Goal: Information Seeking & Learning: Learn about a topic

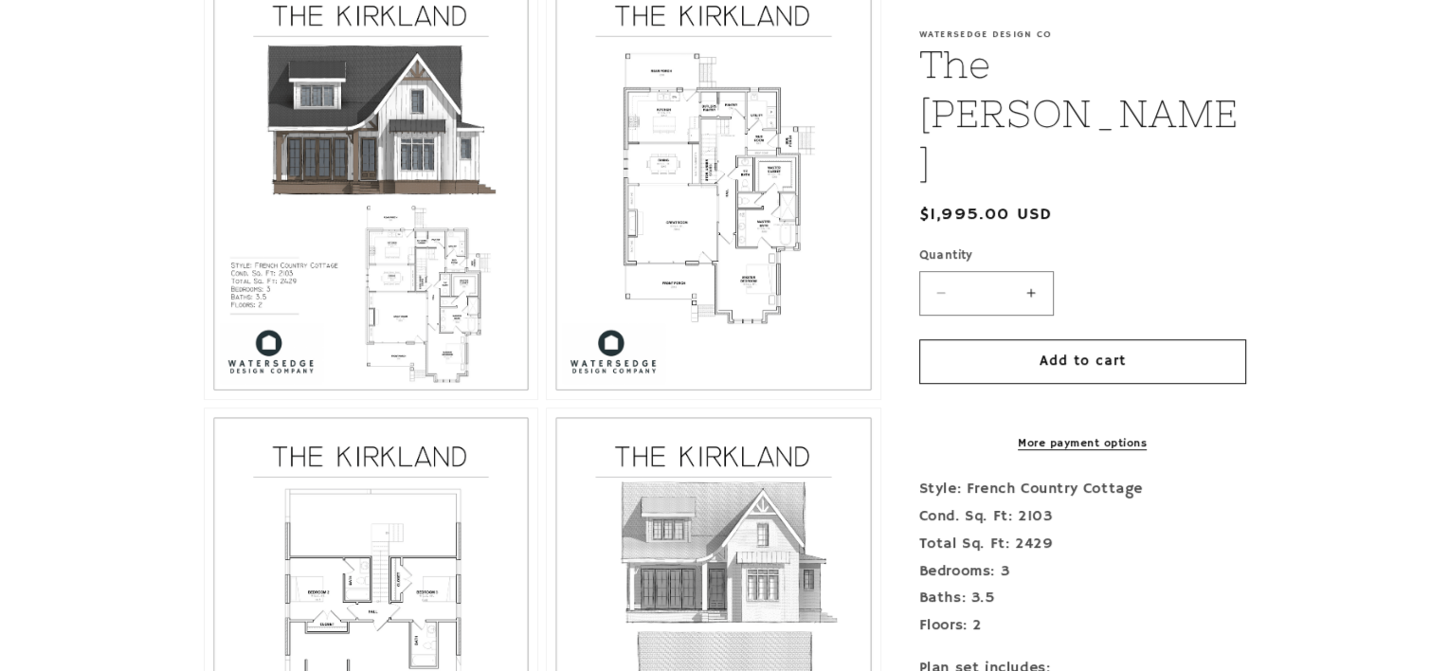
scroll to position [999, 0]
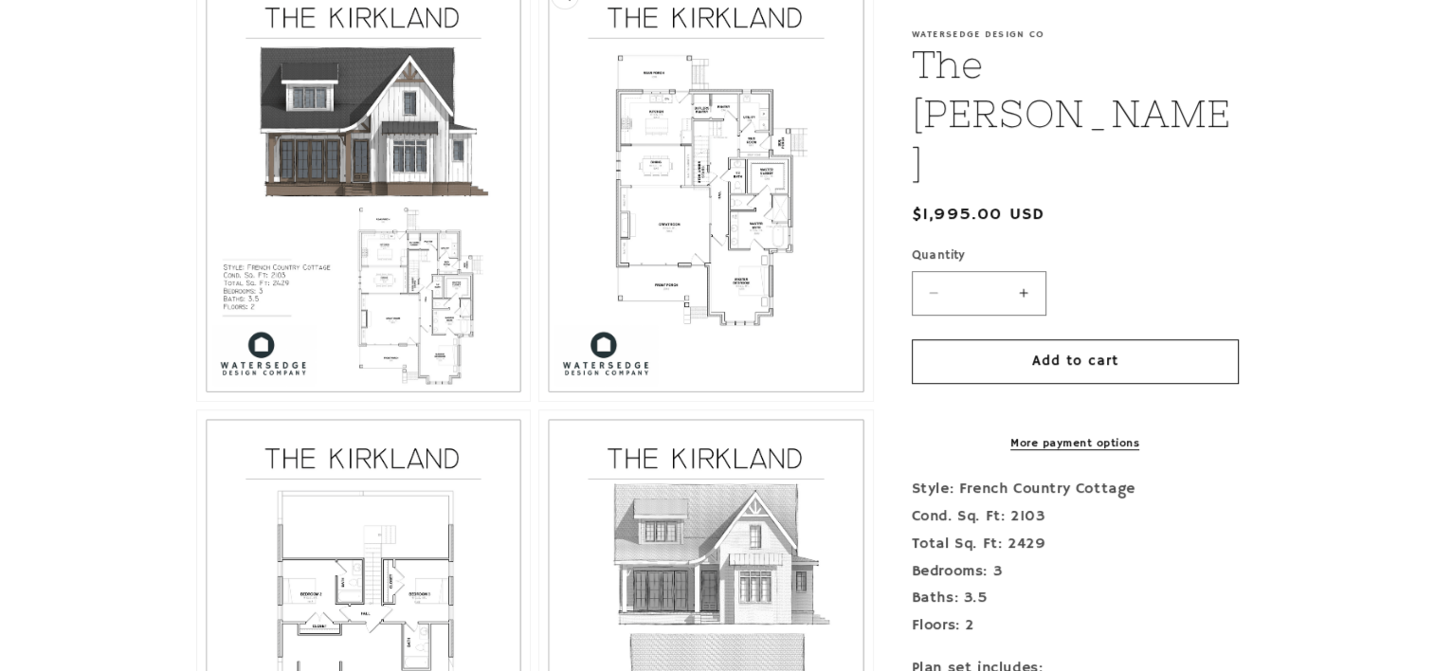
click at [539, 401] on button "Open media 3 in modal" at bounding box center [539, 401] width 0 height 0
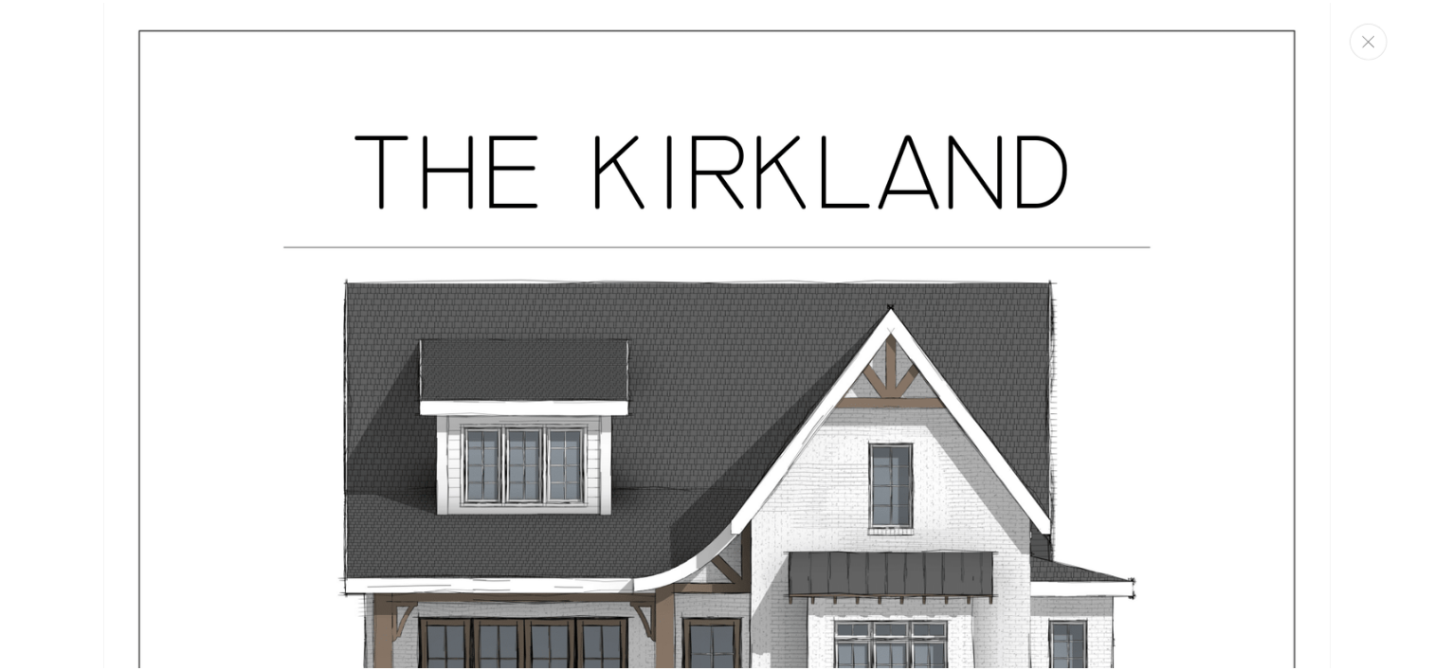
scroll to position [0, 0]
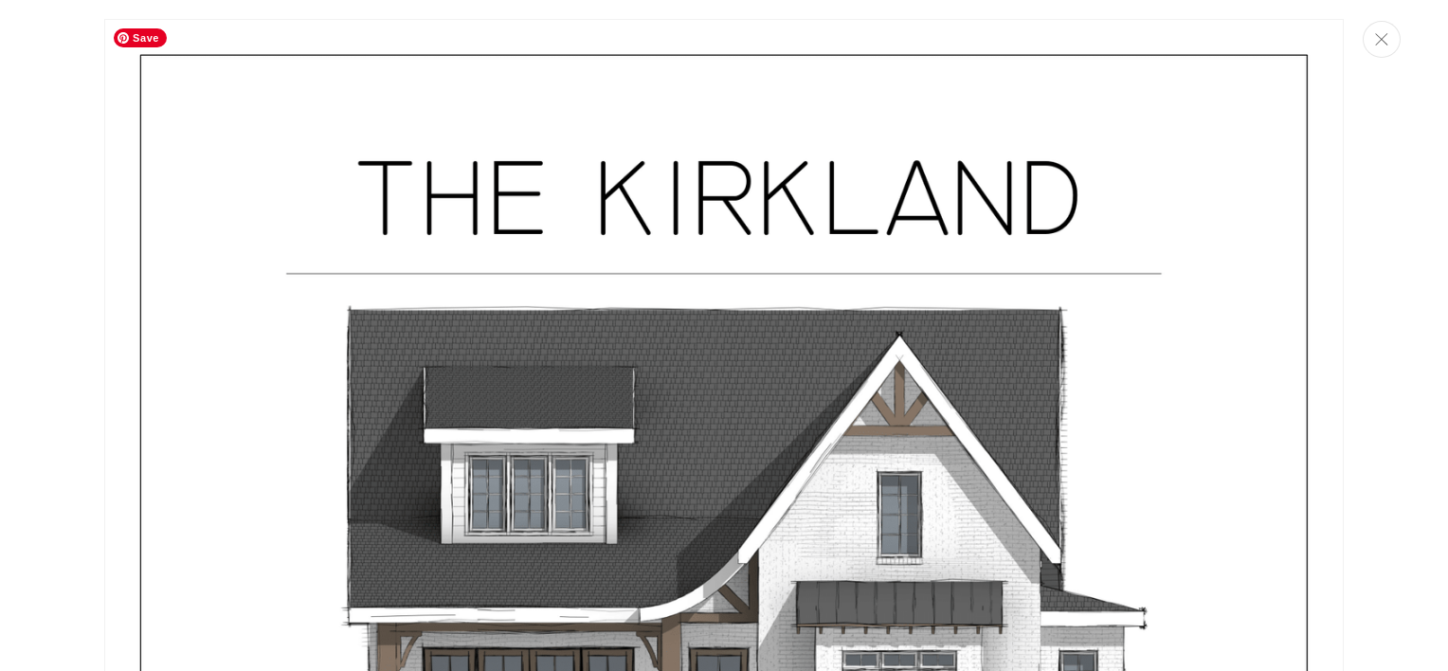
click at [1385, 52] on button "Close" at bounding box center [1382, 39] width 38 height 37
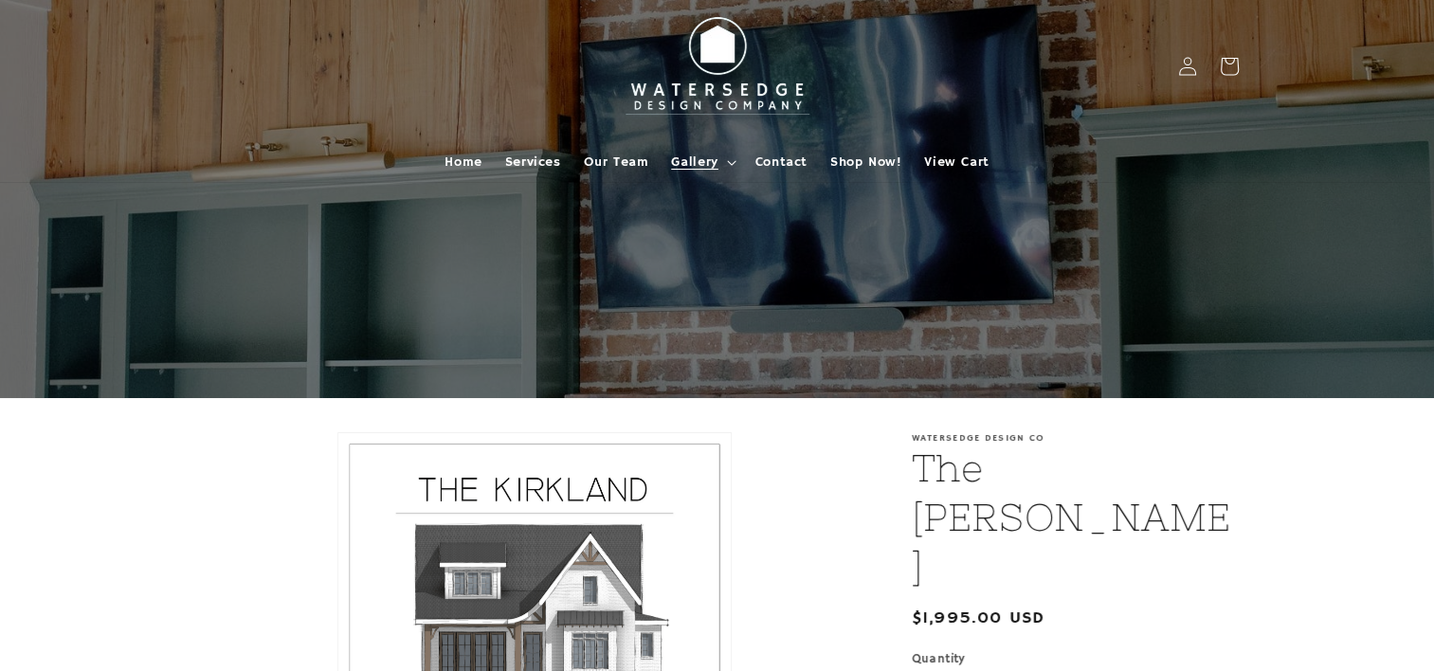
click at [710, 164] on span "Gallery" at bounding box center [694, 162] width 46 height 17
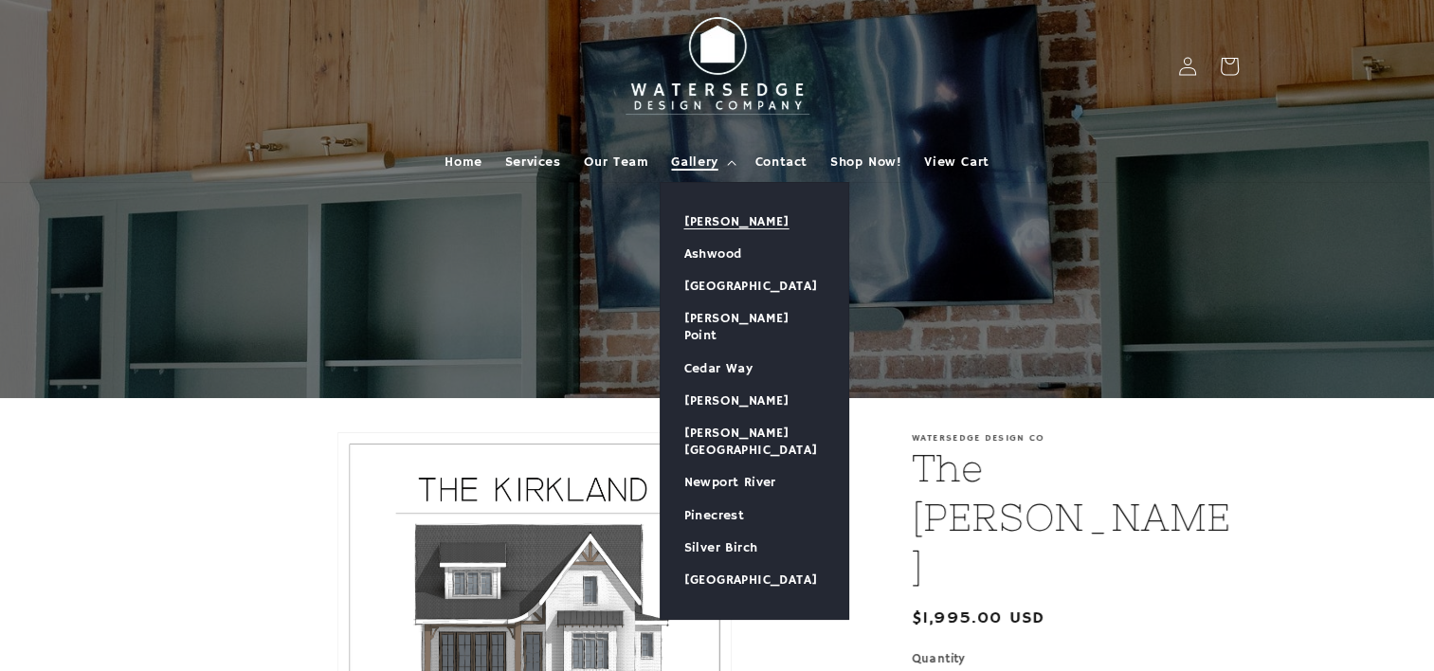
click at [758, 217] on link "[PERSON_NAME]" at bounding box center [755, 222] width 188 height 32
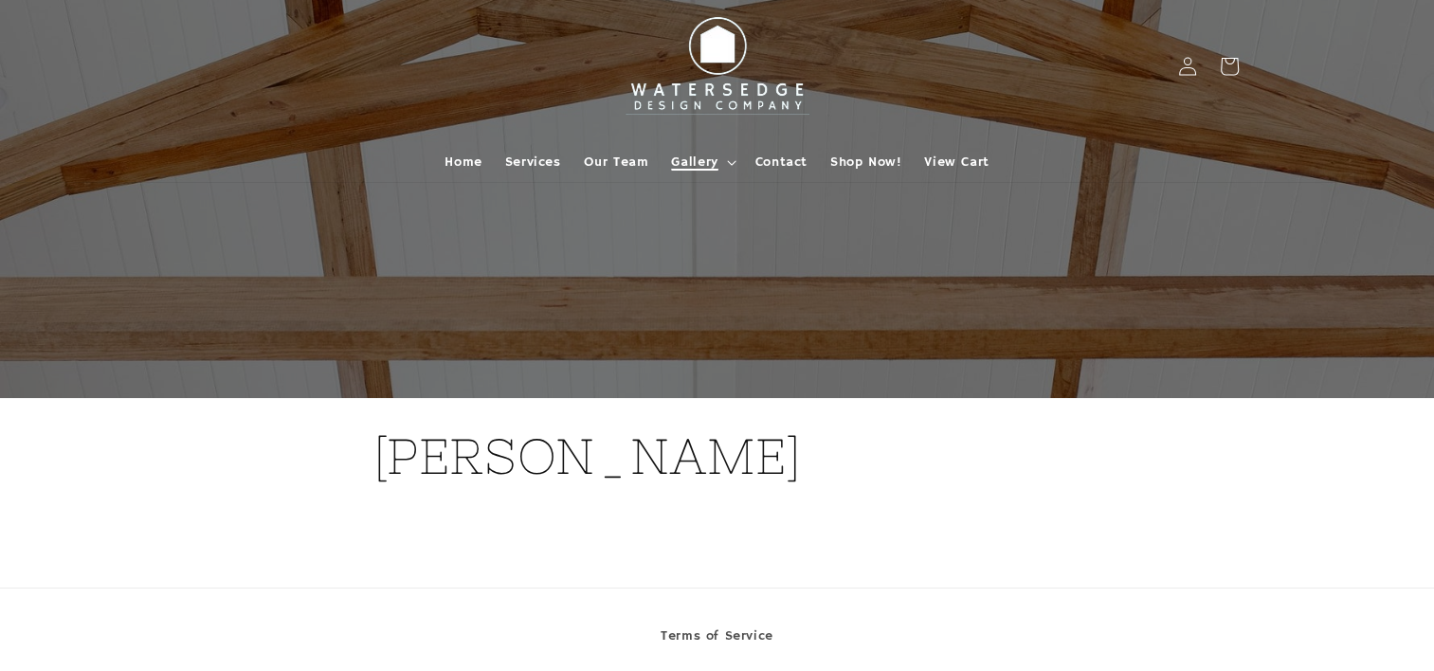
click at [714, 169] on span "Gallery" at bounding box center [694, 162] width 46 height 17
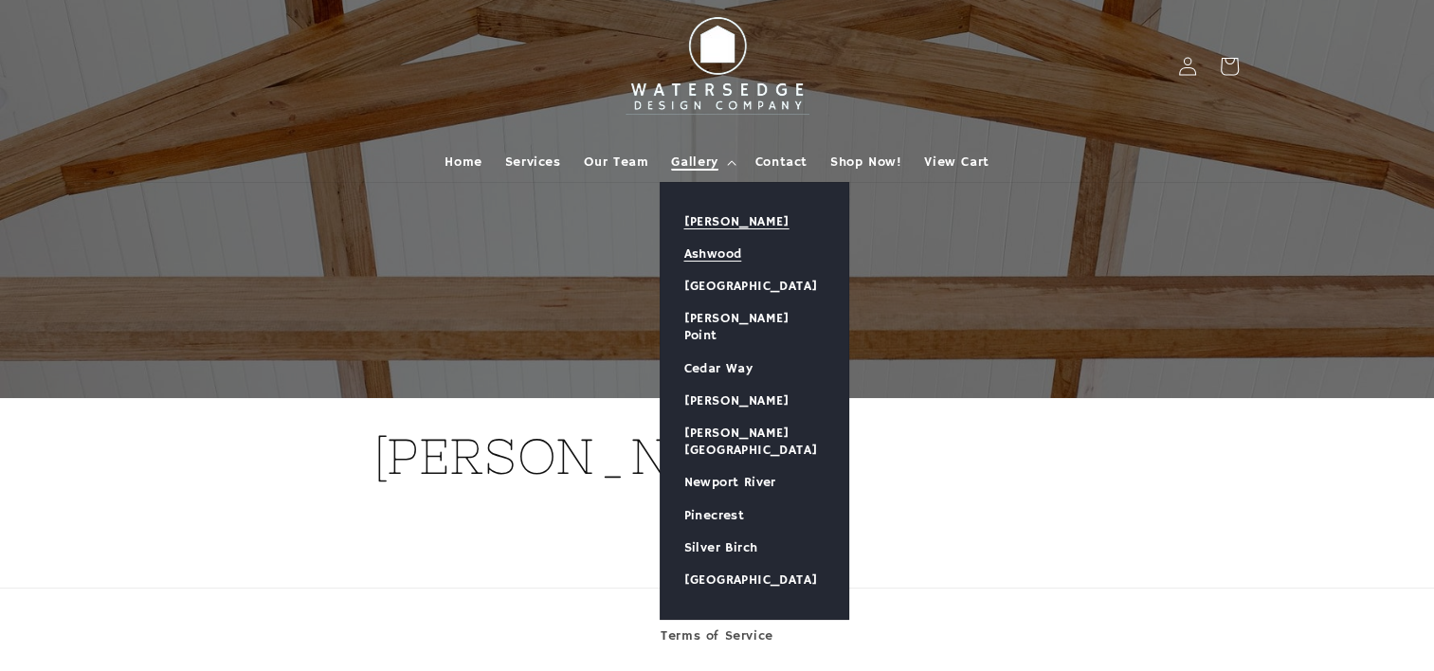
click at [734, 257] on link "Ashwood" at bounding box center [755, 254] width 188 height 32
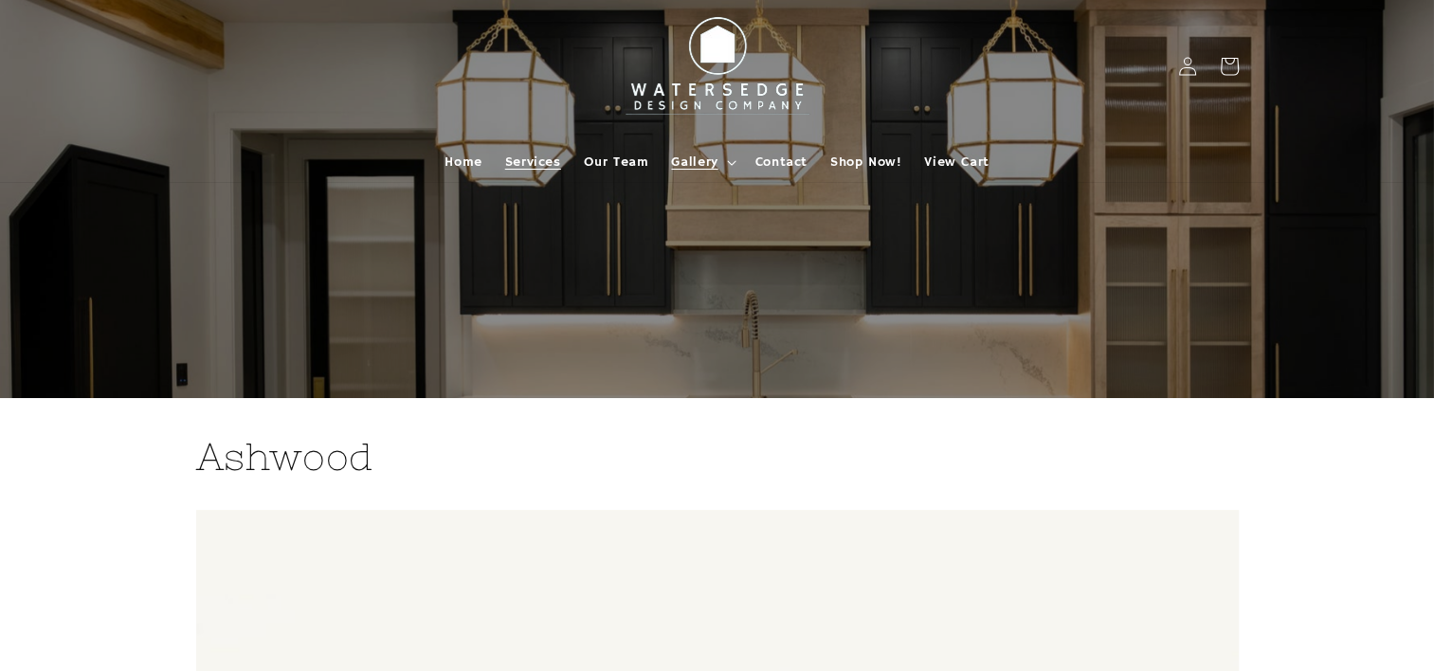
click at [525, 178] on link "Services" at bounding box center [533, 162] width 79 height 40
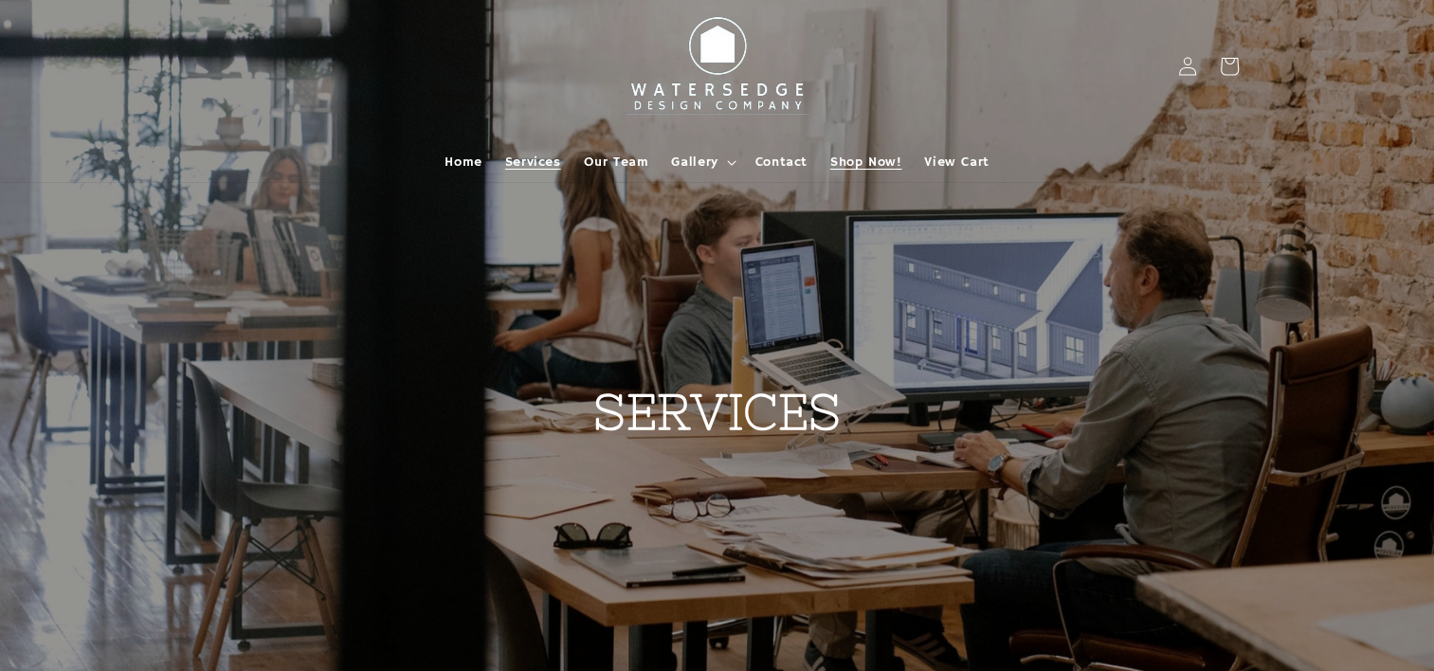
click at [866, 161] on span "Shop Now!" at bounding box center [865, 162] width 71 height 17
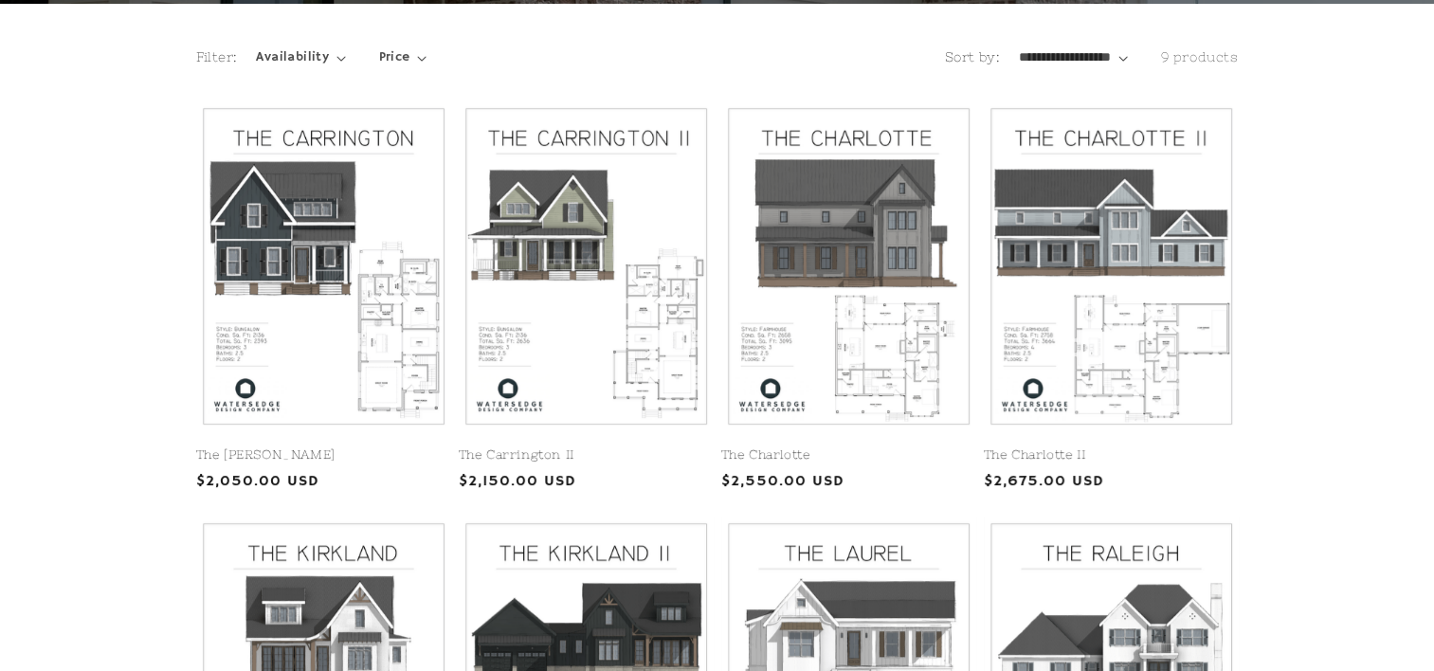
scroll to position [397, 0]
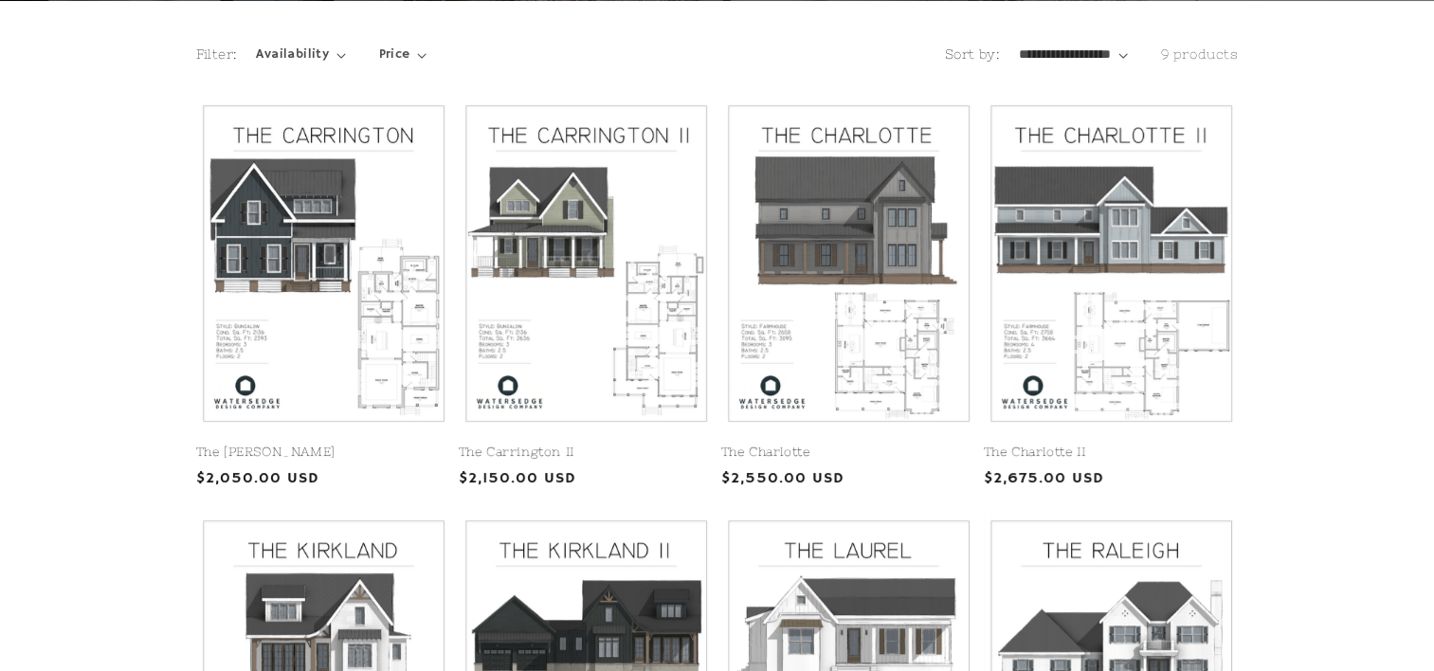
click at [1107, 55] on select "**********" at bounding box center [1073, 55] width 109 height 20
click at [845, 52] on div "Filter: Availability 0 selected Reset Availability In stock (9) In stock (9 pro…" at bounding box center [539, 62] width 687 height 34
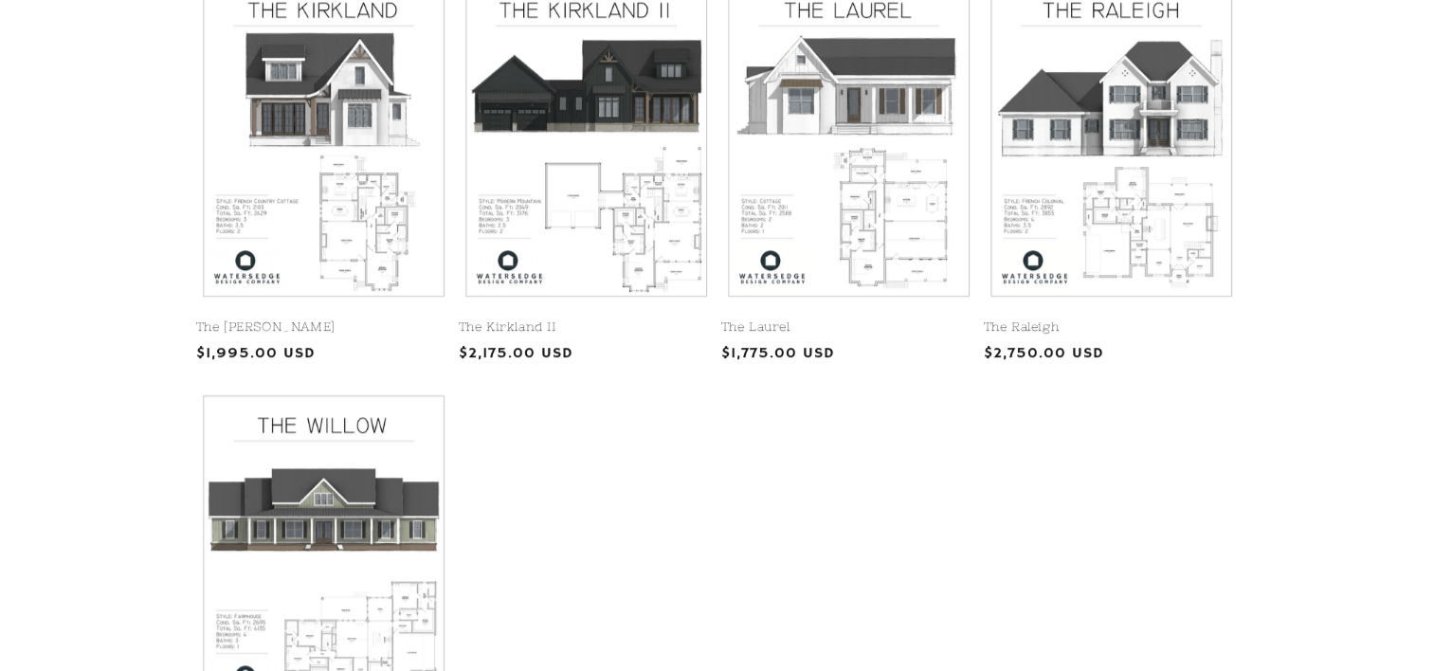
scroll to position [930, 0]
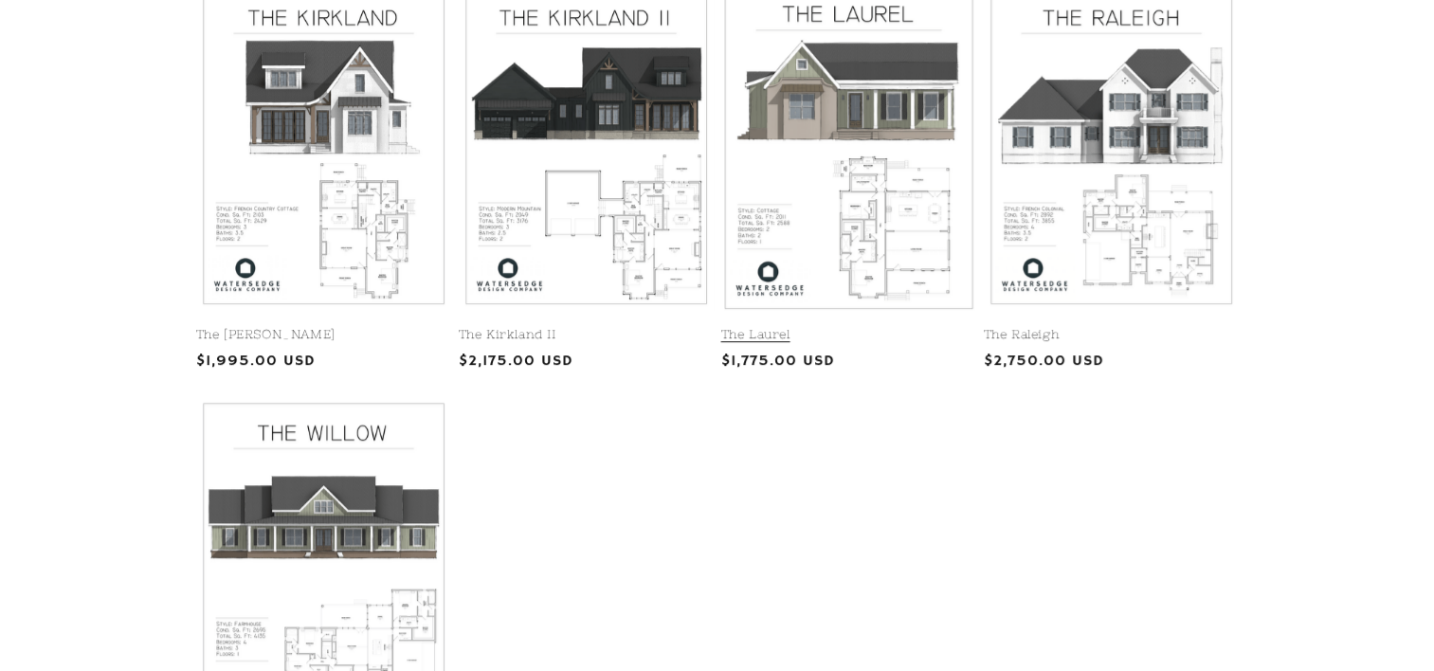
click at [868, 327] on link "The Laurel" at bounding box center [848, 335] width 255 height 16
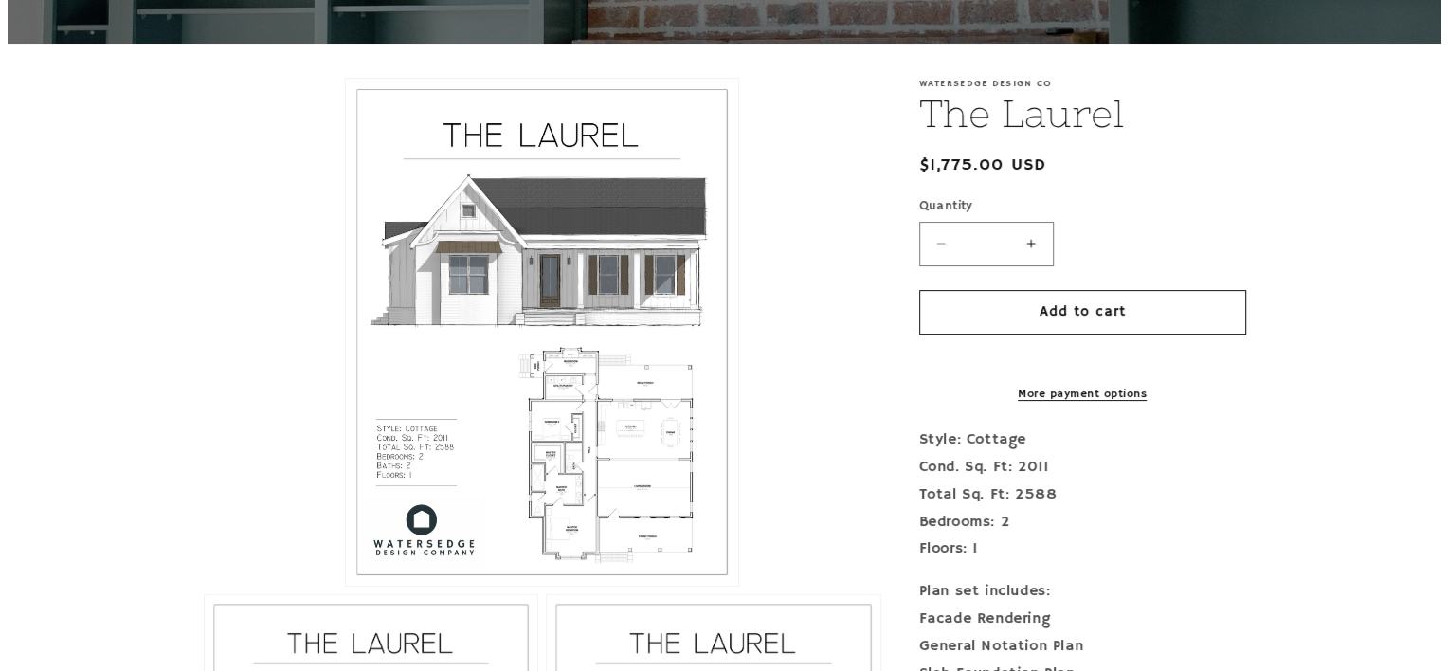
scroll to position [394, 0]
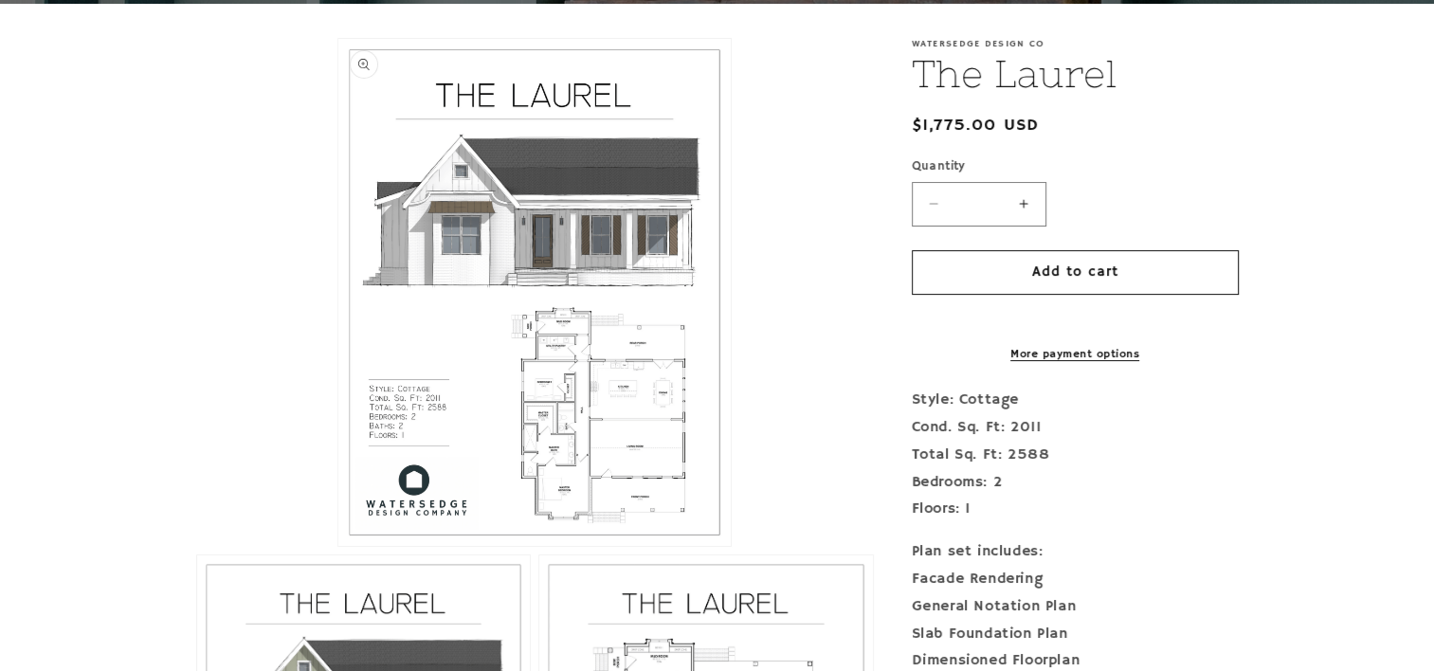
click at [338, 546] on button "Open media 1 in modal" at bounding box center [338, 546] width 0 height 0
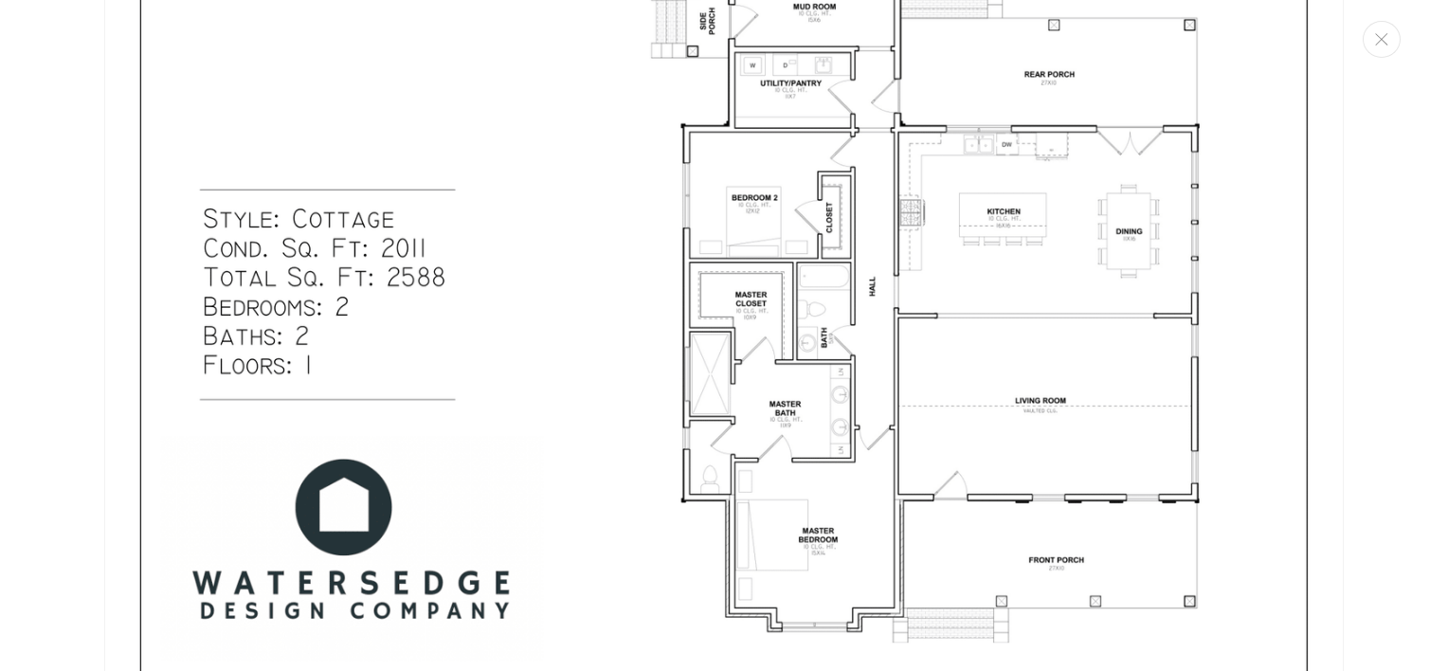
scroll to position [921, 0]
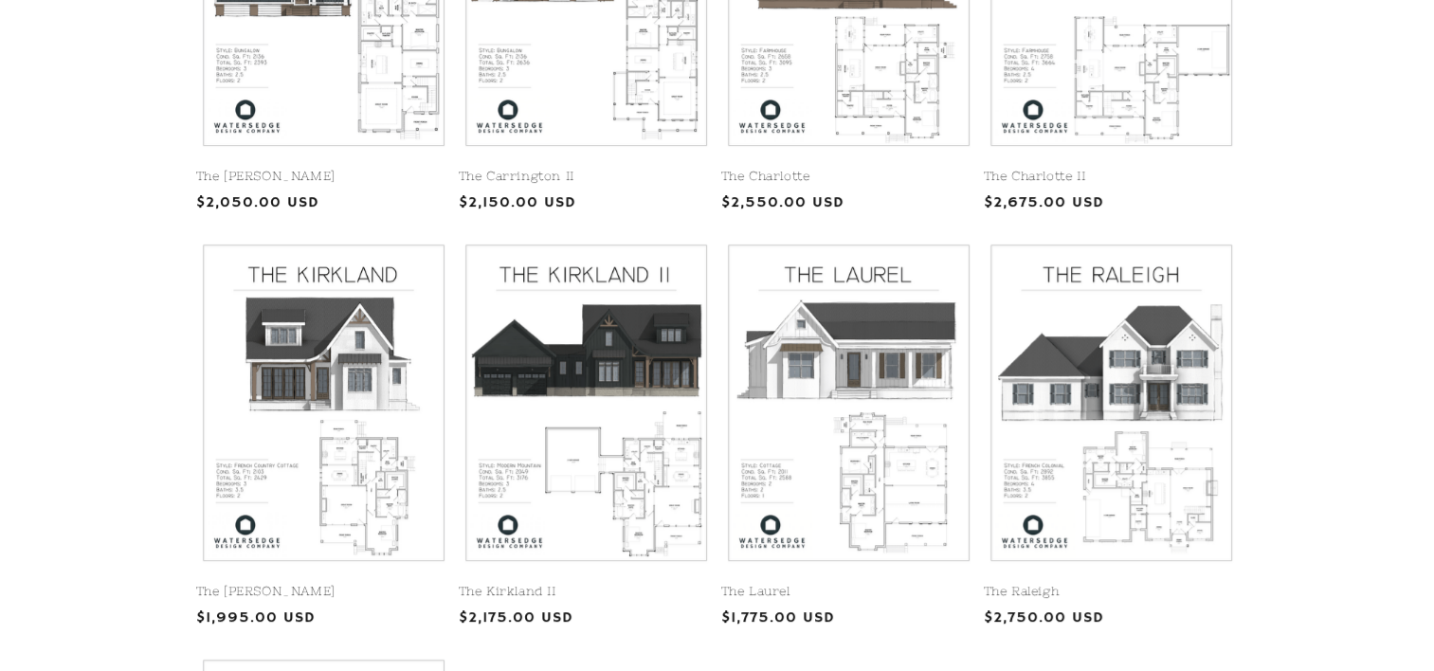
scroll to position [670, 0]
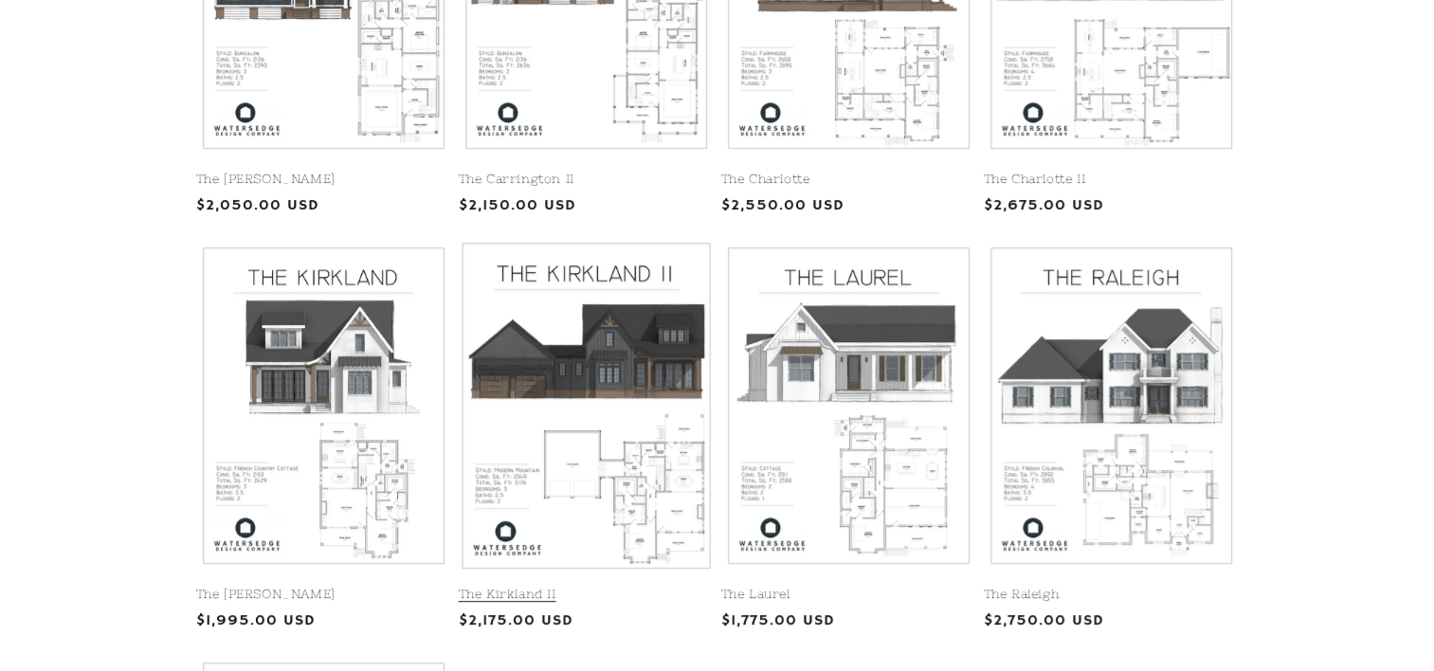
click at [660, 587] on link "The Kirkland II" at bounding box center [586, 595] width 255 height 16
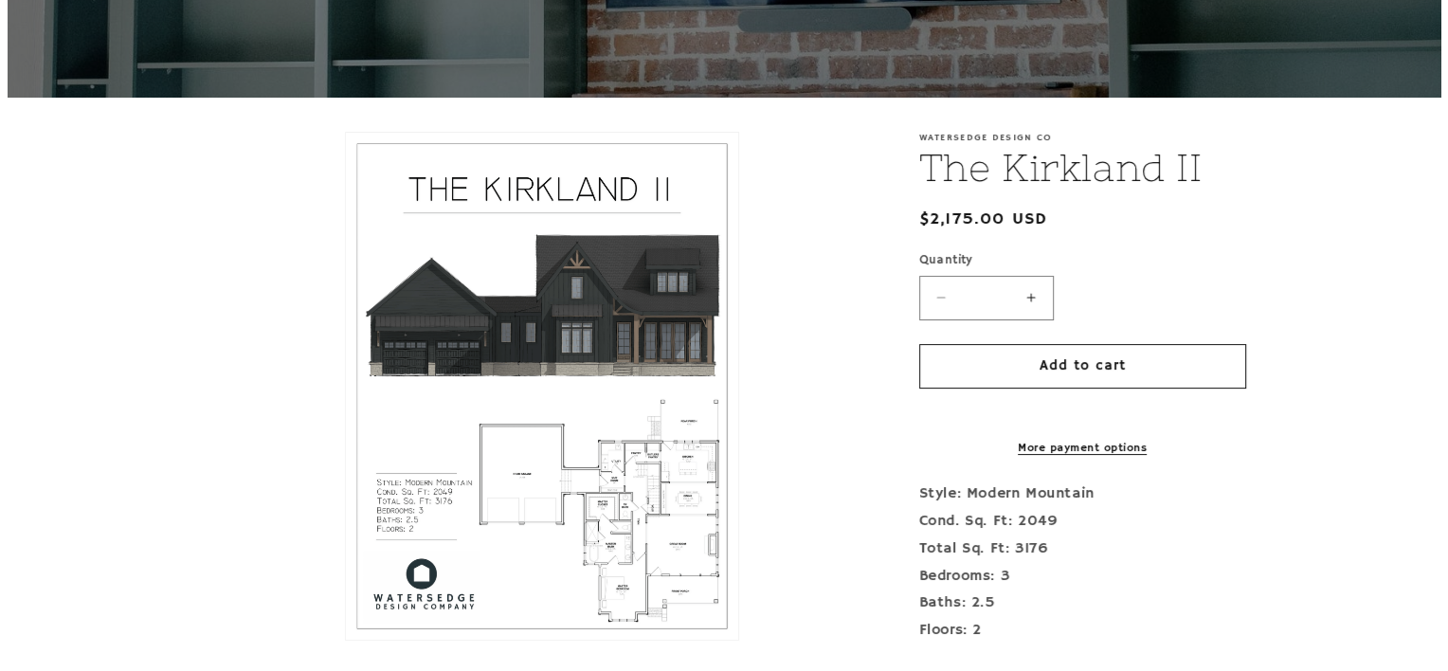
scroll to position [303, 0]
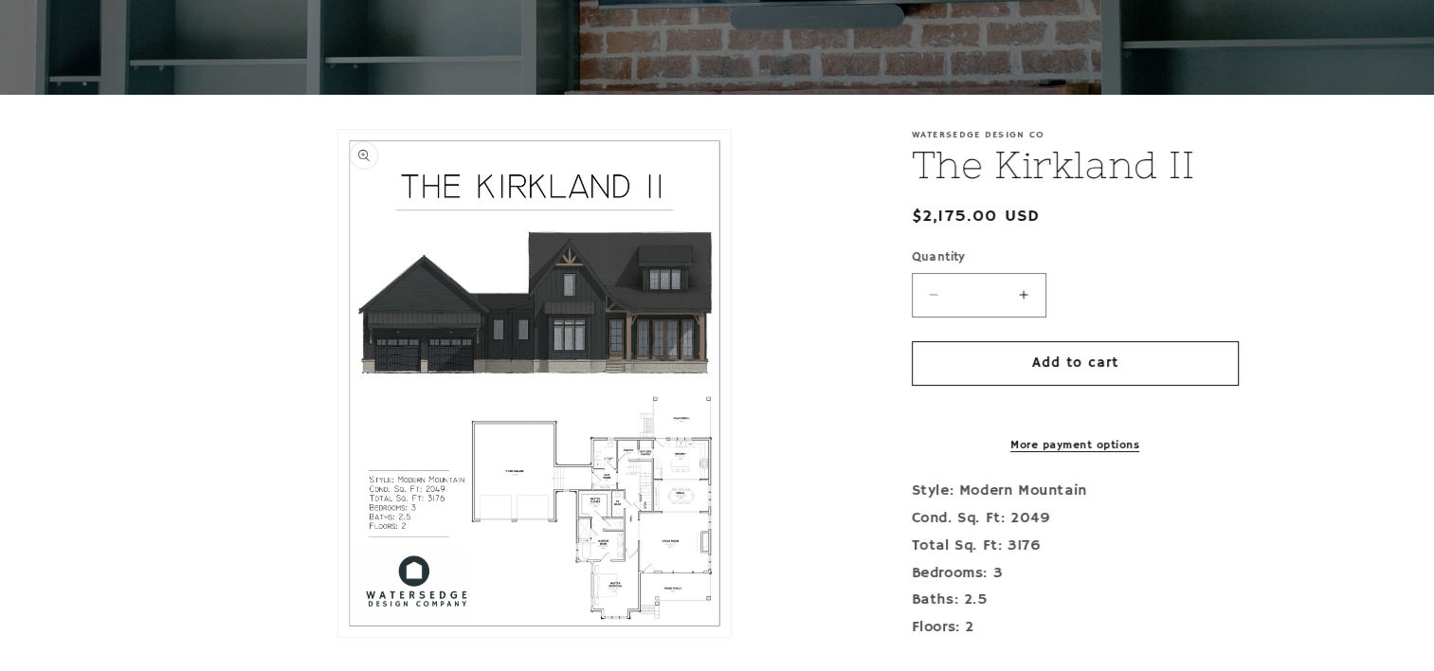
click at [338, 637] on button "Open media 1 in modal" at bounding box center [338, 637] width 0 height 0
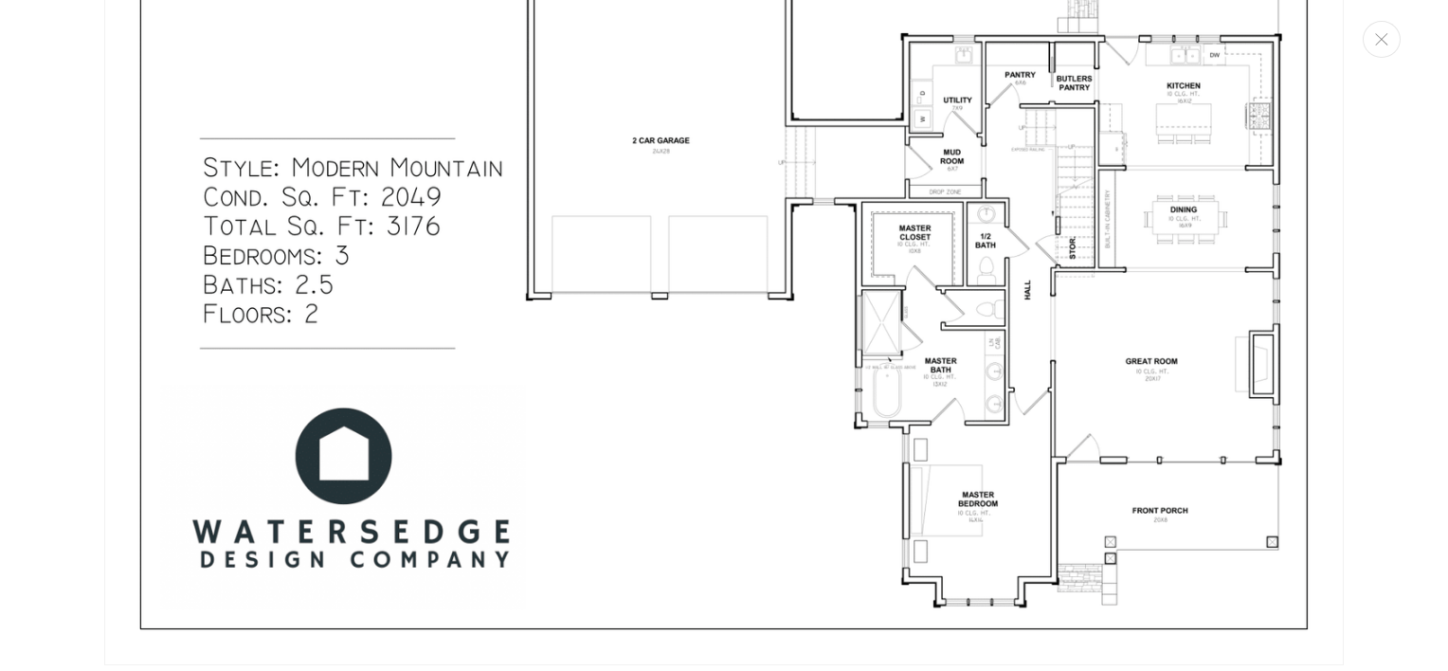
scroll to position [967, 0]
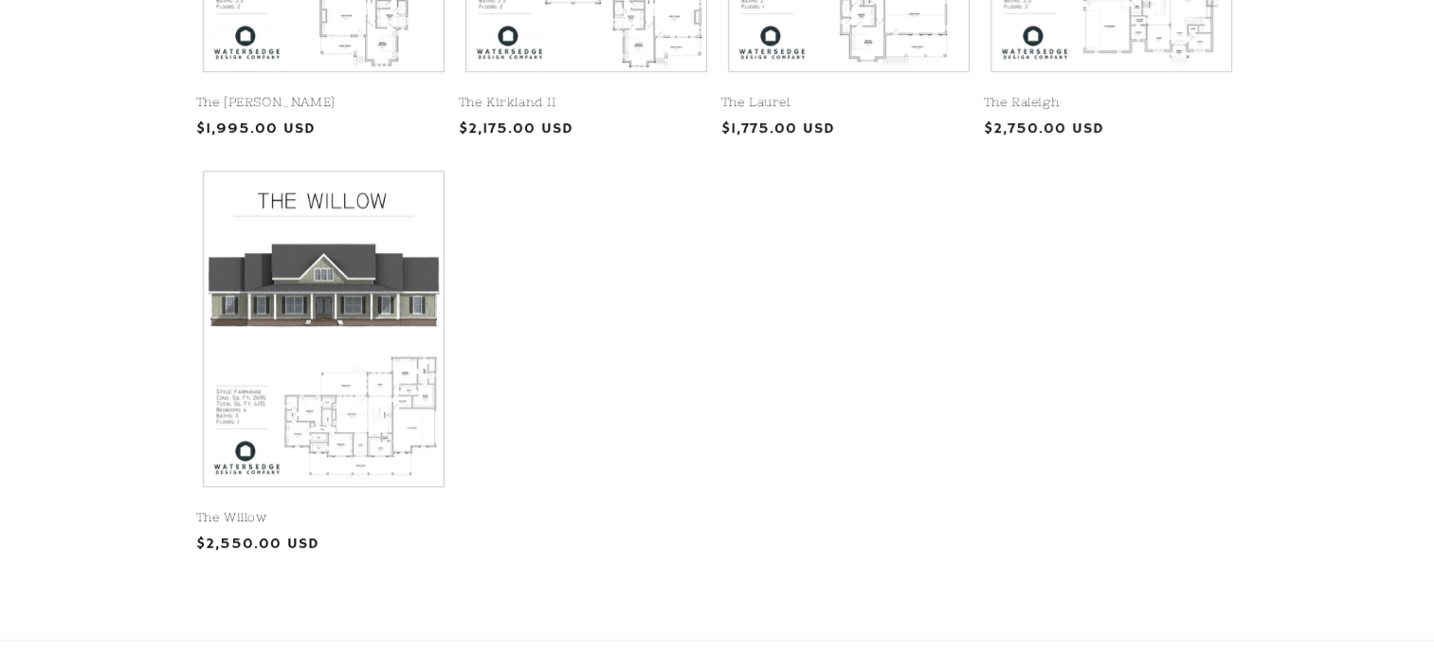
scroll to position [1164, 0]
